Goal: Use online tool/utility: Utilize a website feature to perform a specific function

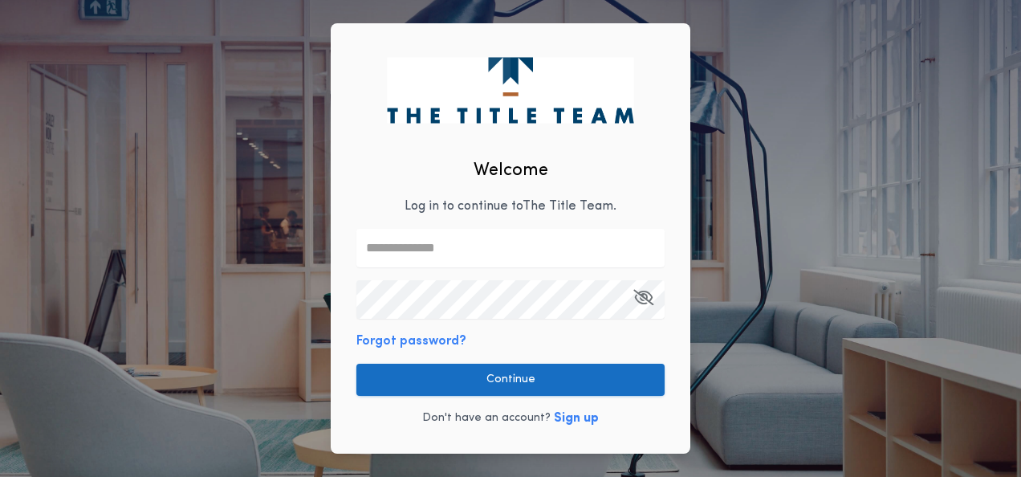
type input "**********"
click at [509, 381] on button "Continue" at bounding box center [510, 380] width 308 height 32
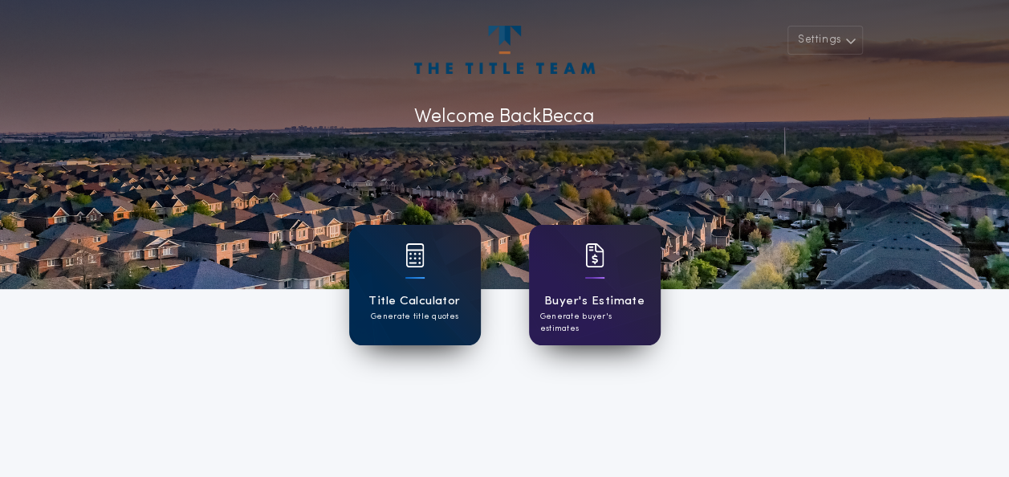
click at [430, 291] on div "Title Calculator Generate title quotes" at bounding box center [415, 285] width 132 height 120
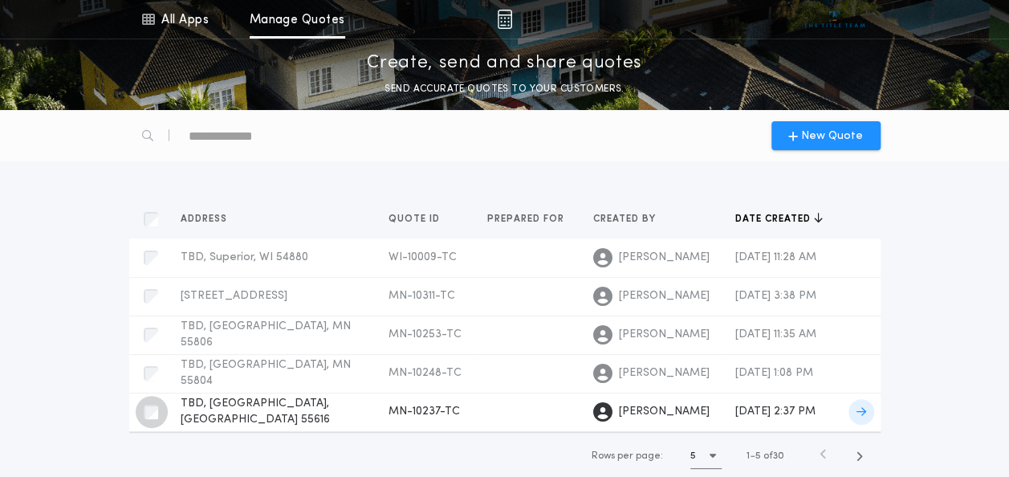
click at [138, 409] on div "button" at bounding box center [152, 412] width 32 height 32
click at [858, 414] on icon at bounding box center [862, 411] width 10 height 11
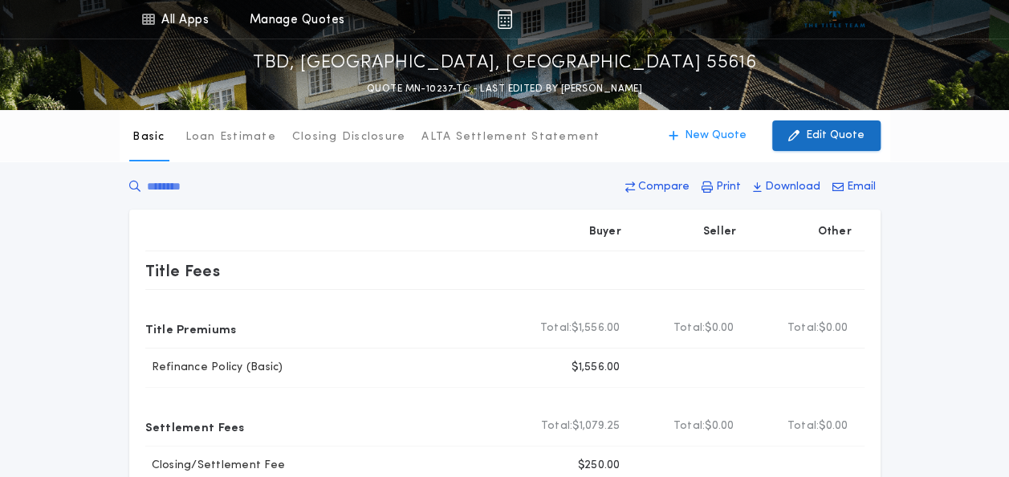
click at [841, 145] on button "Edit Quote" at bounding box center [826, 135] width 108 height 31
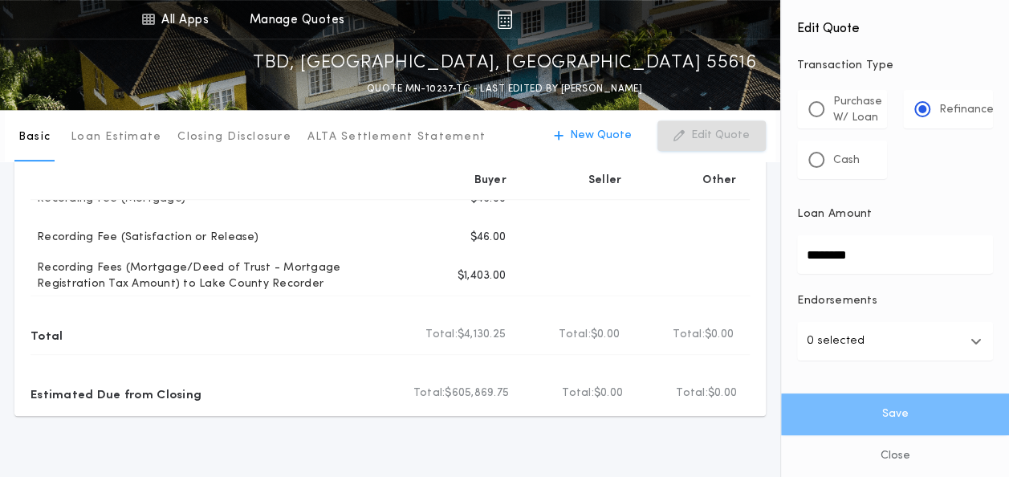
scroll to position [723, 0]
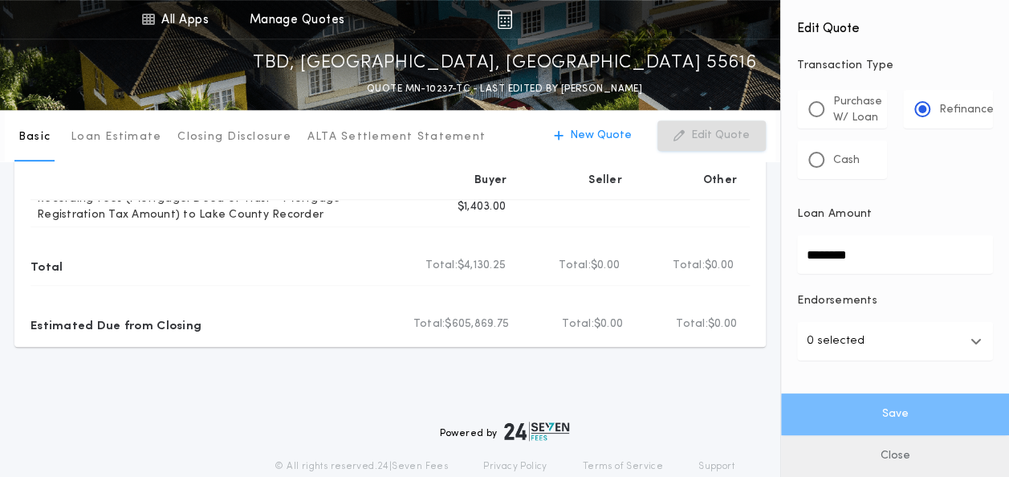
click at [899, 456] on button "Close" at bounding box center [895, 456] width 228 height 42
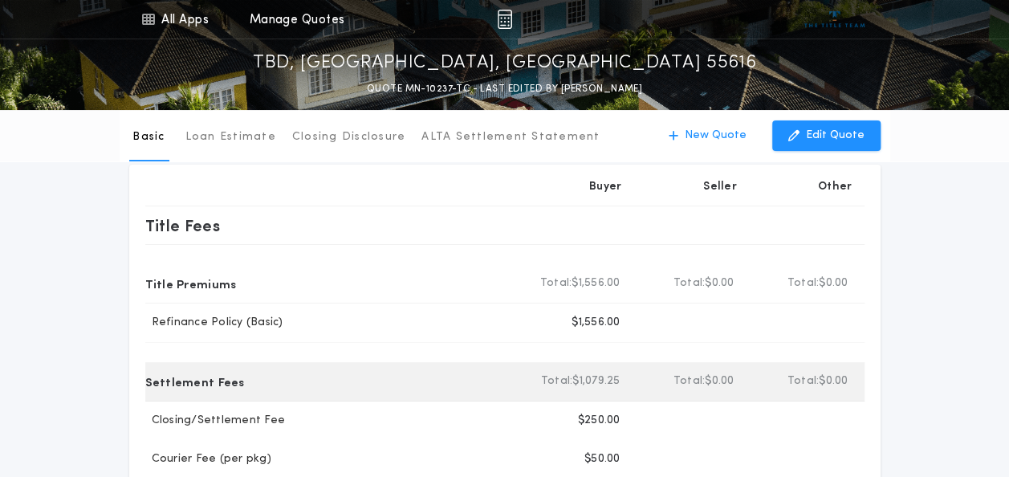
scroll to position [0, 0]
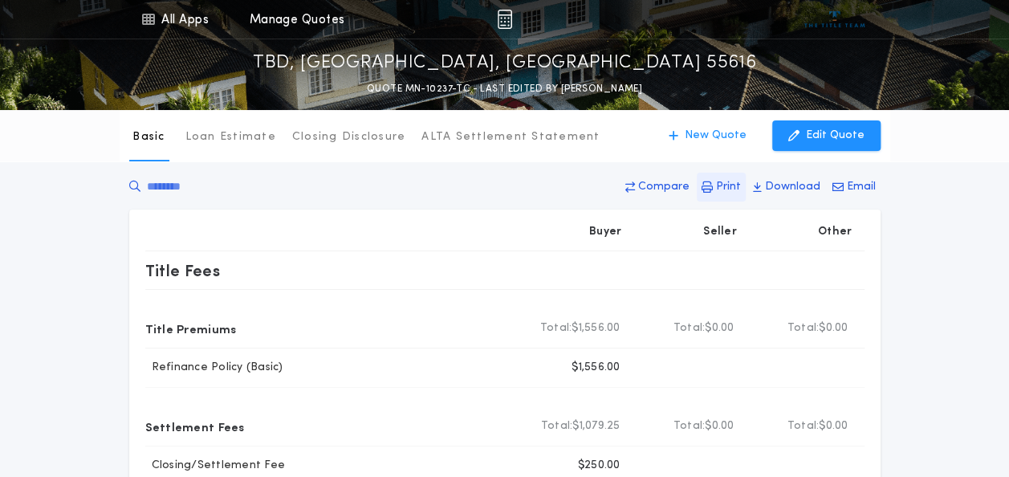
click at [713, 183] on icon "button" at bounding box center [707, 186] width 11 height 11
